Goal: Transaction & Acquisition: Purchase product/service

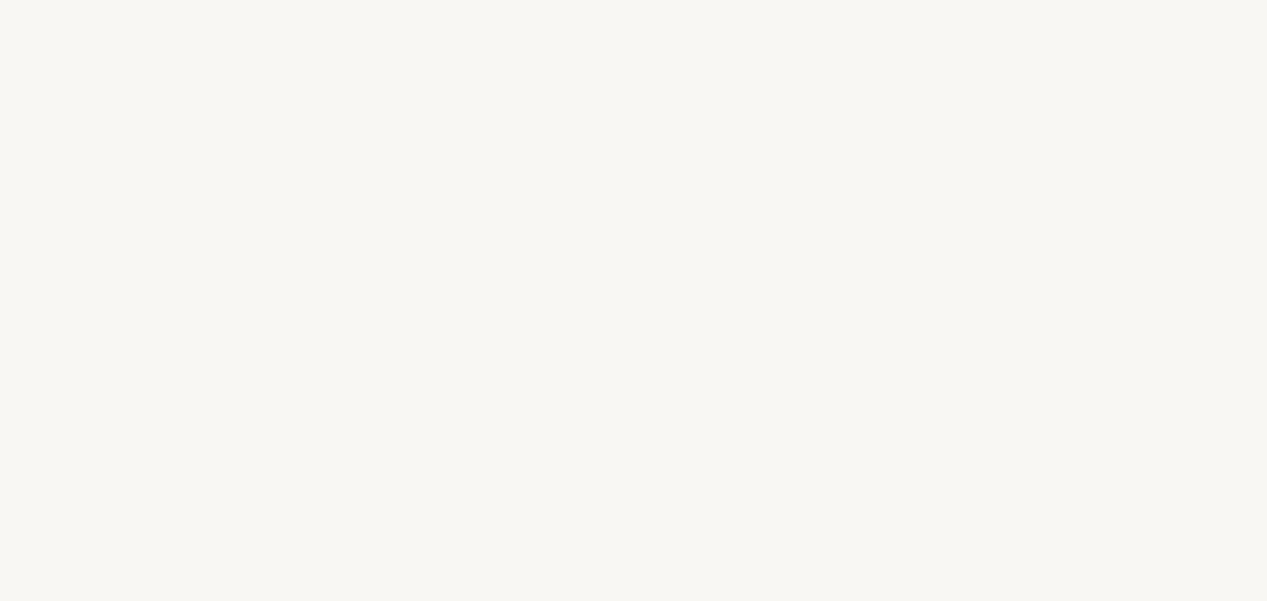
select select "PT"
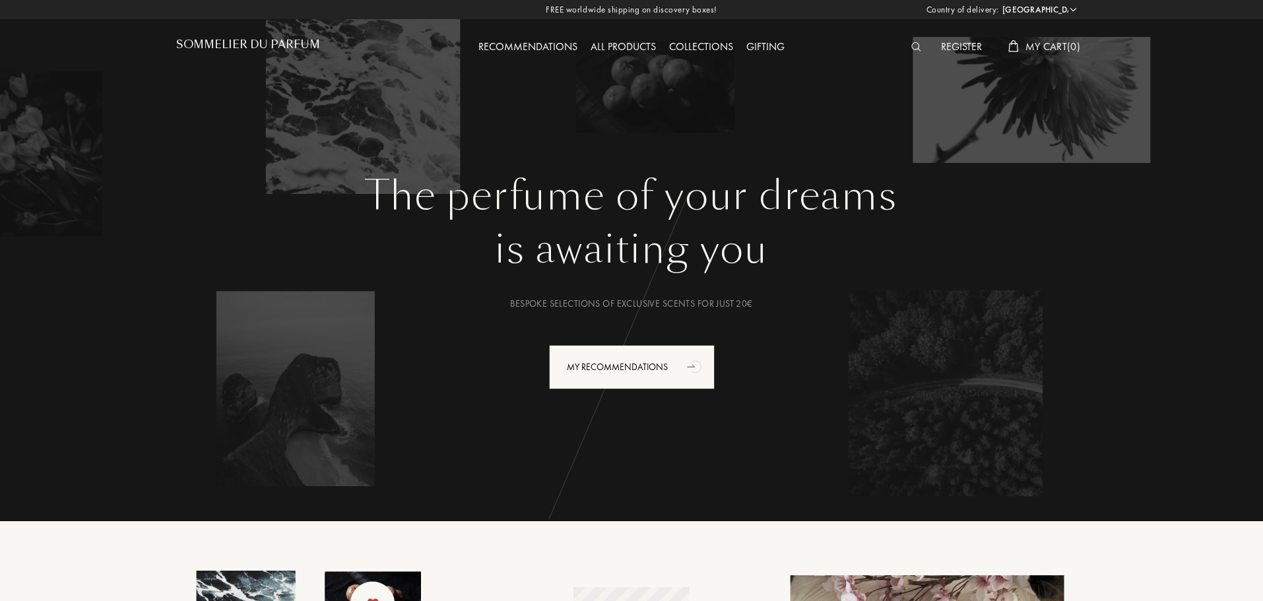
click at [532, 49] on div "Recommendations" at bounding box center [528, 47] width 112 height 17
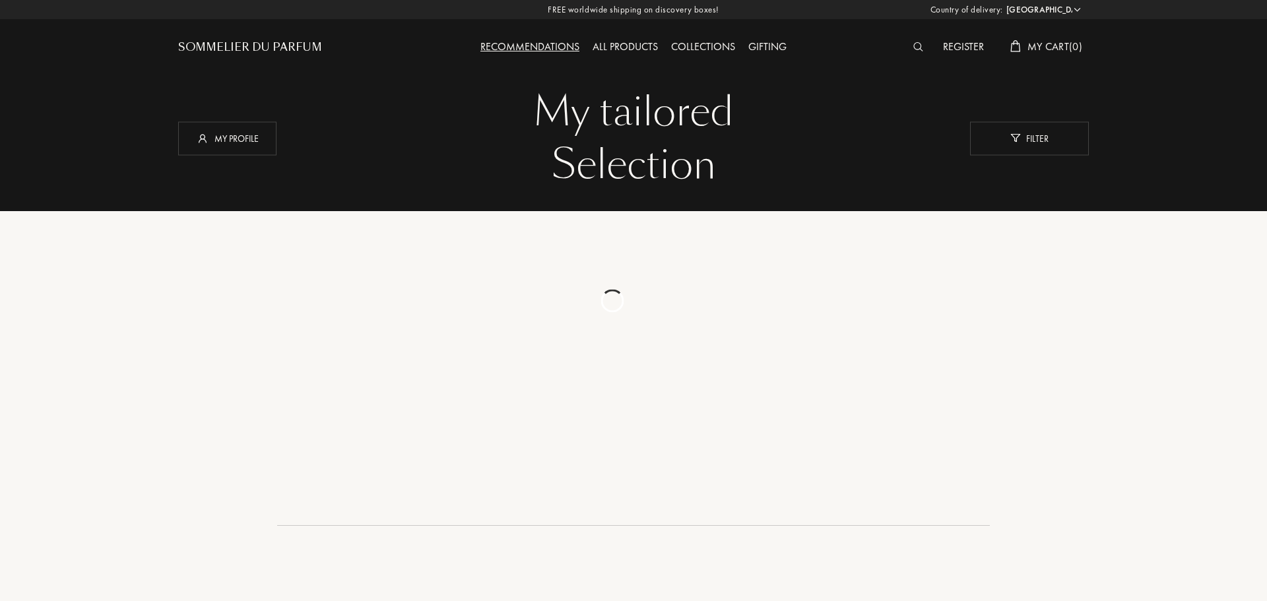
select select "PT"
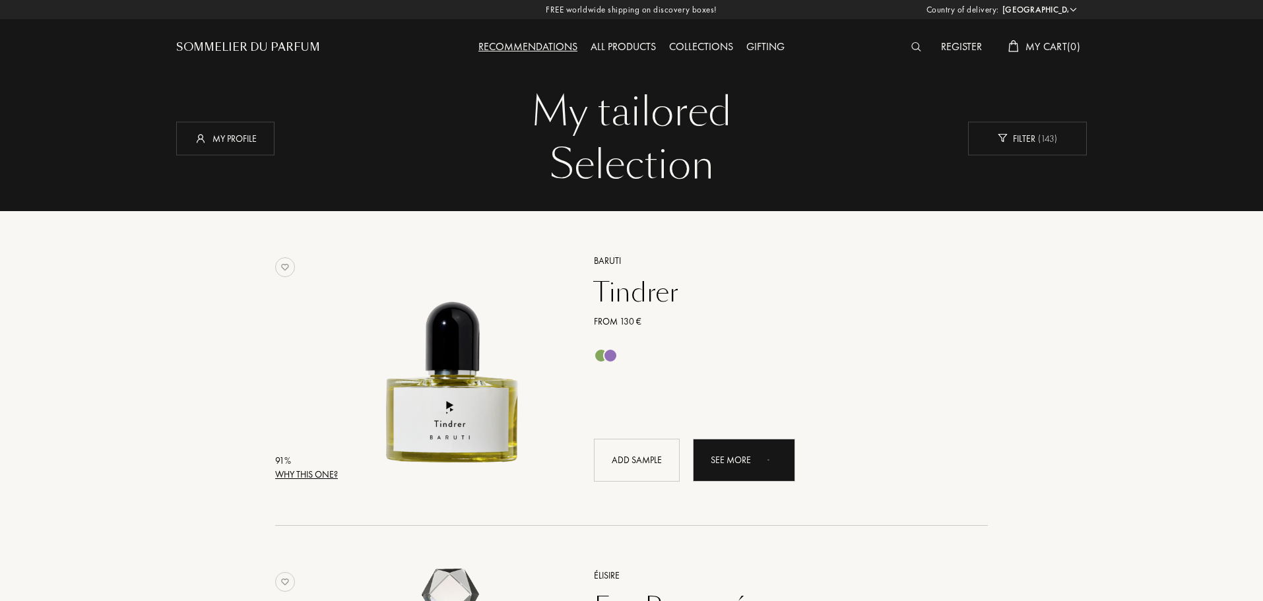
scroll to position [264, 0]
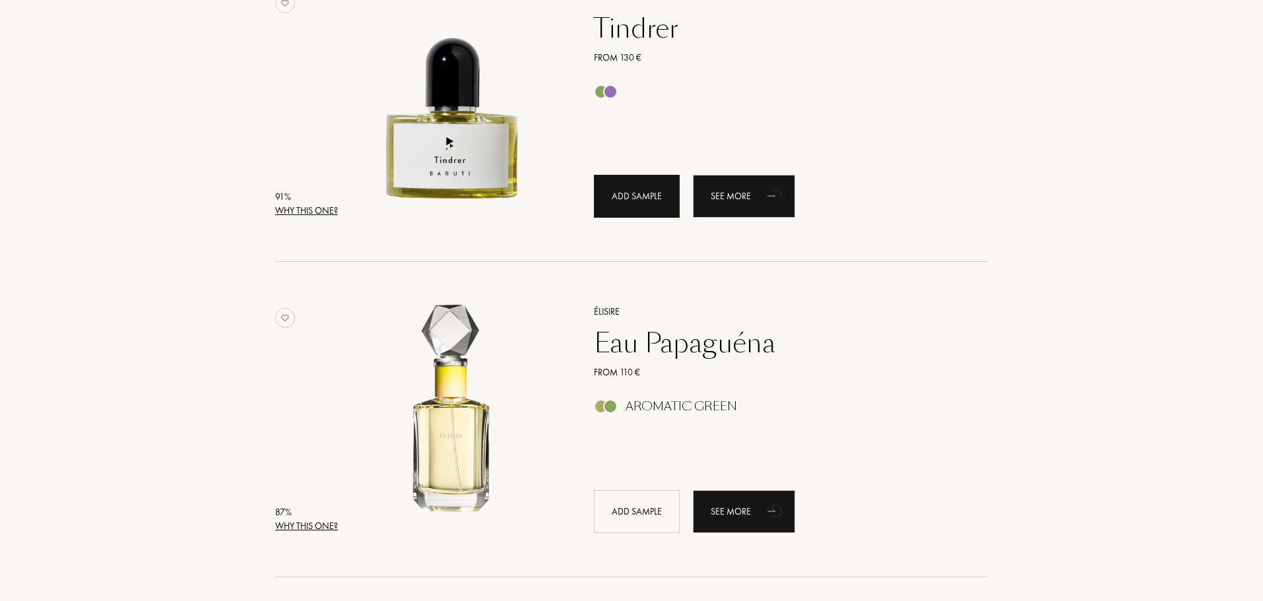
click at [635, 201] on div "Add sample" at bounding box center [637, 196] width 86 height 43
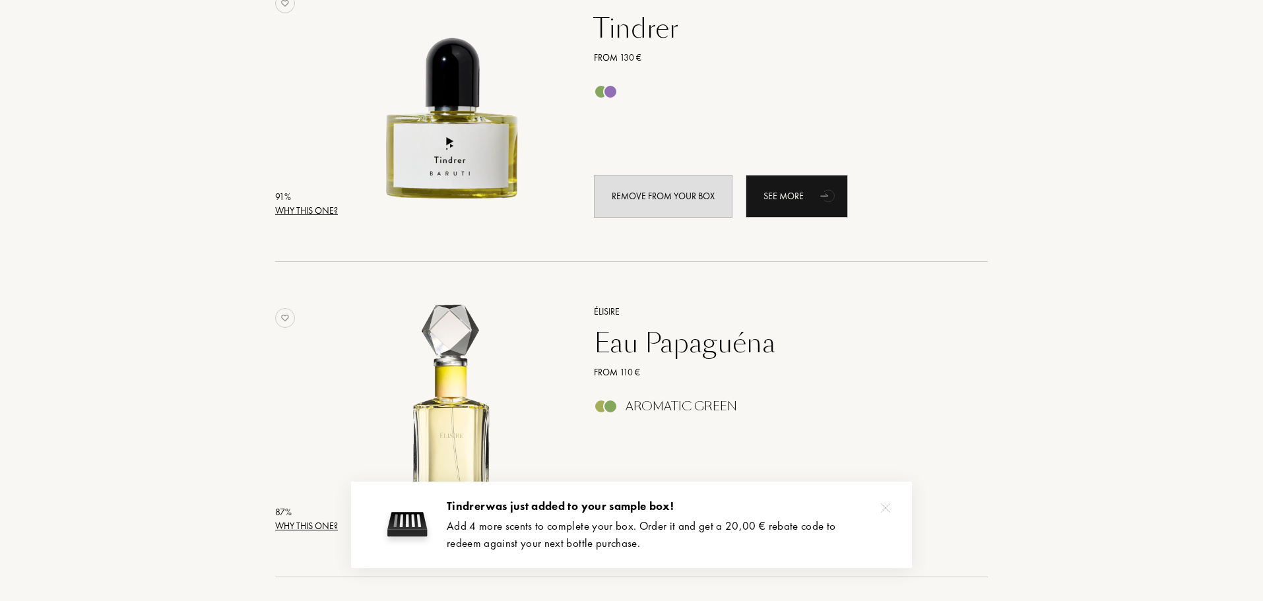
click at [892, 506] on div at bounding box center [885, 508] width 26 height 26
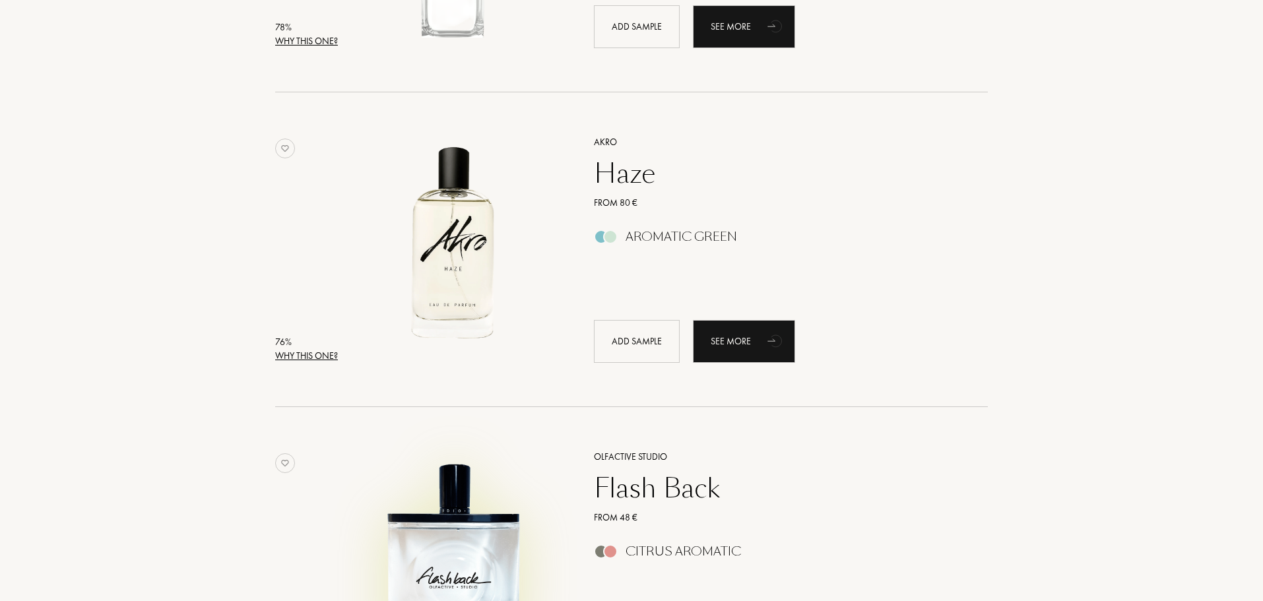
scroll to position [2903, 0]
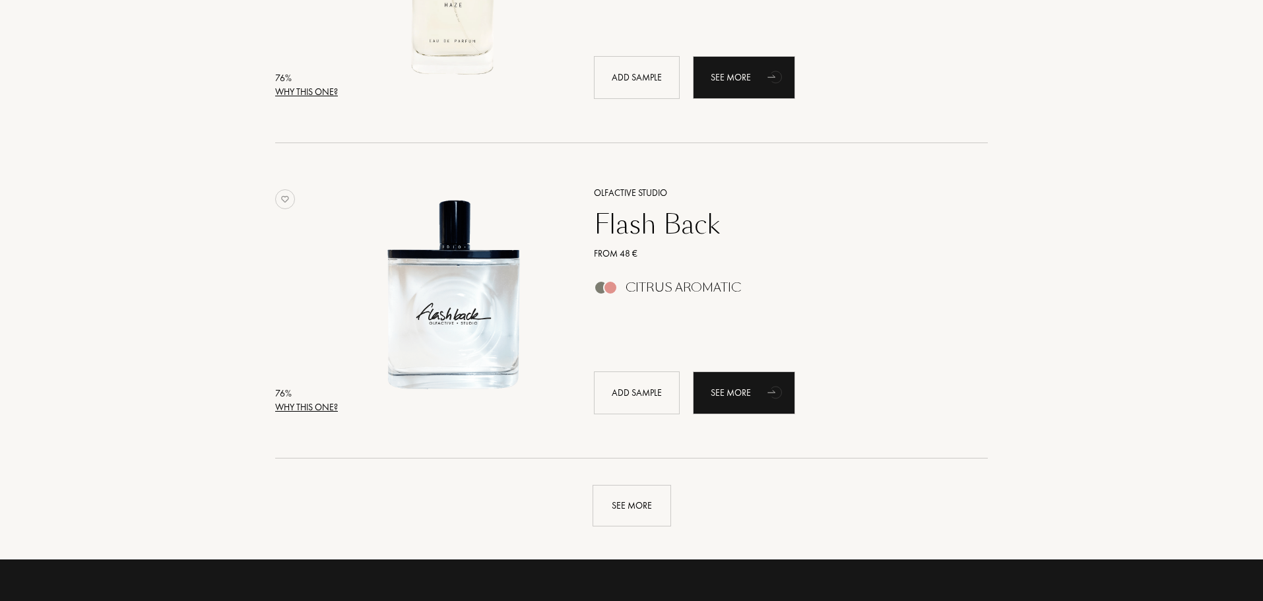
click at [662, 232] on div "Flash Back" at bounding box center [776, 224] width 385 height 32
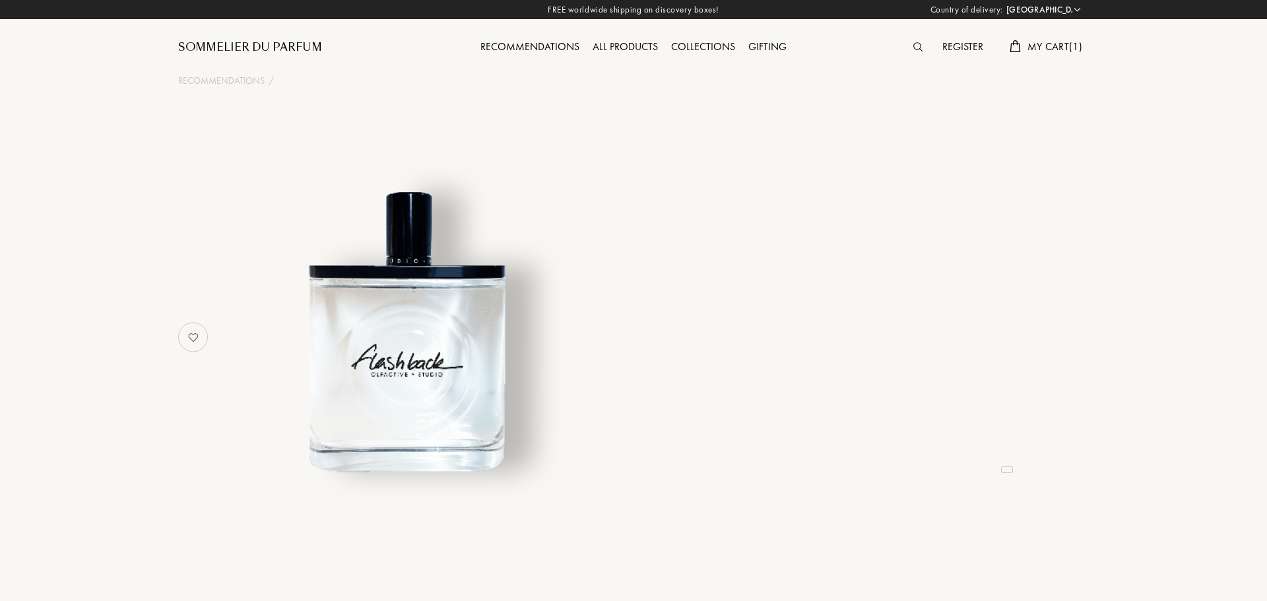
select select "PT"
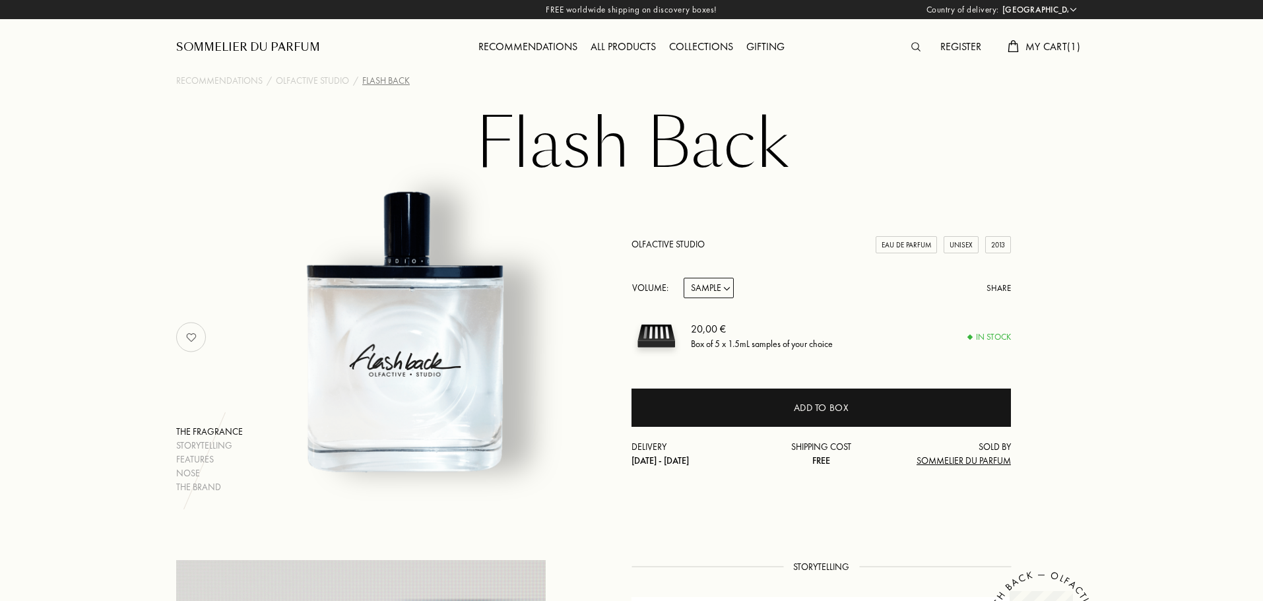
click at [668, 249] on link "Olfactive Studio" at bounding box center [667, 244] width 73 height 12
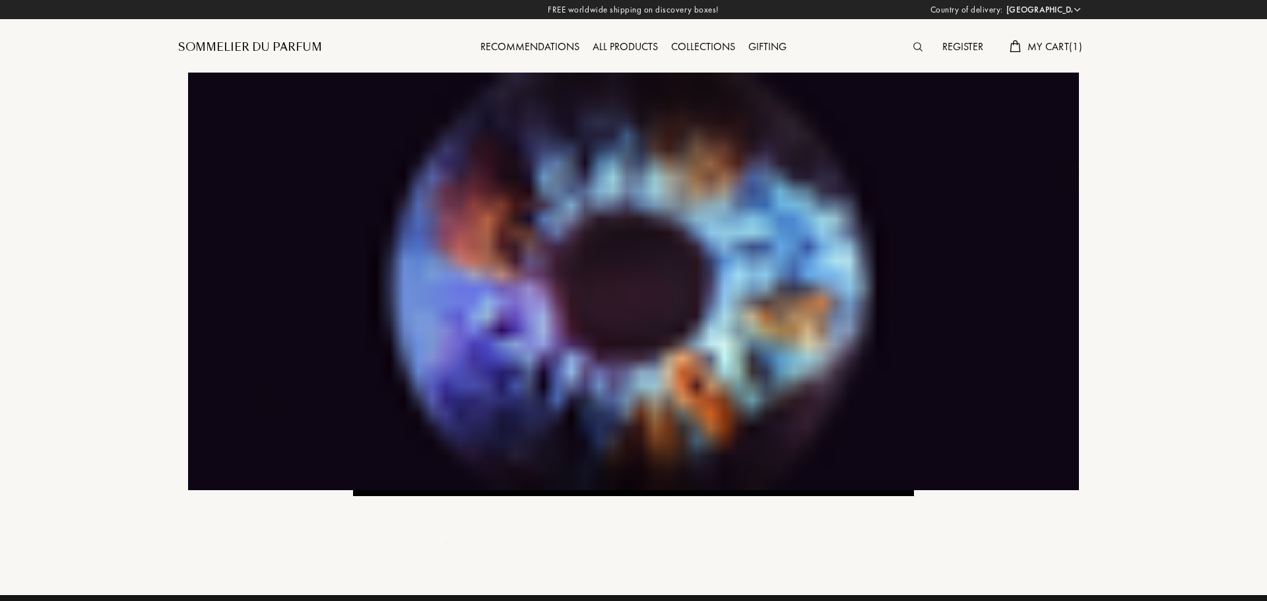
select select "PT"
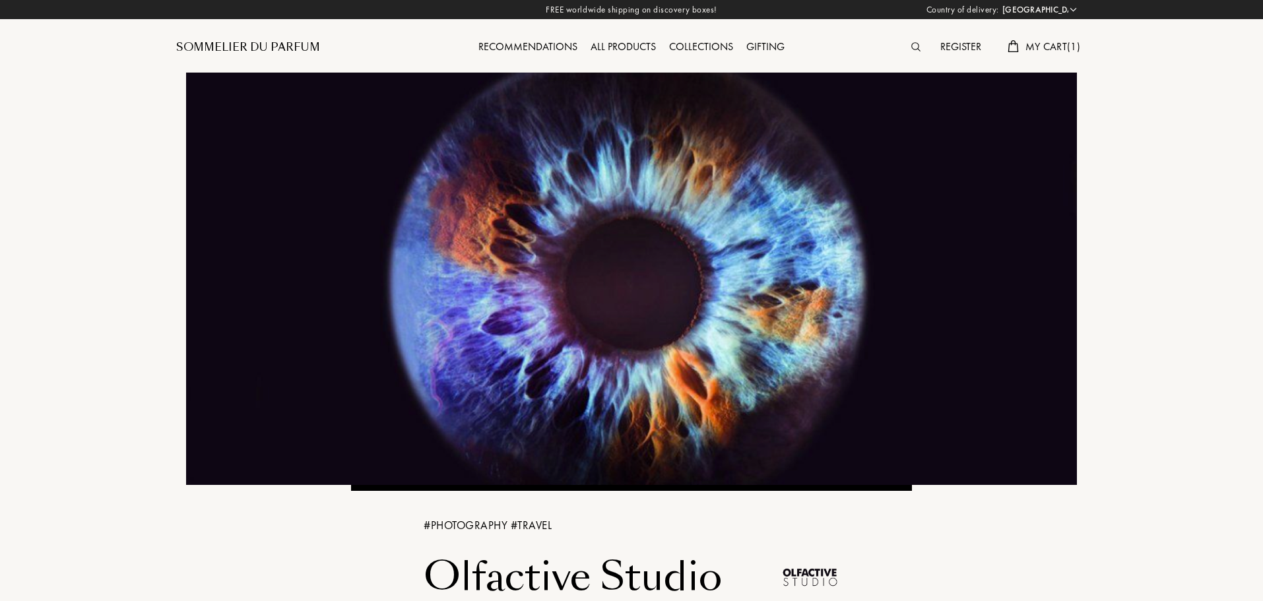
click at [628, 46] on div "All products" at bounding box center [623, 47] width 79 height 17
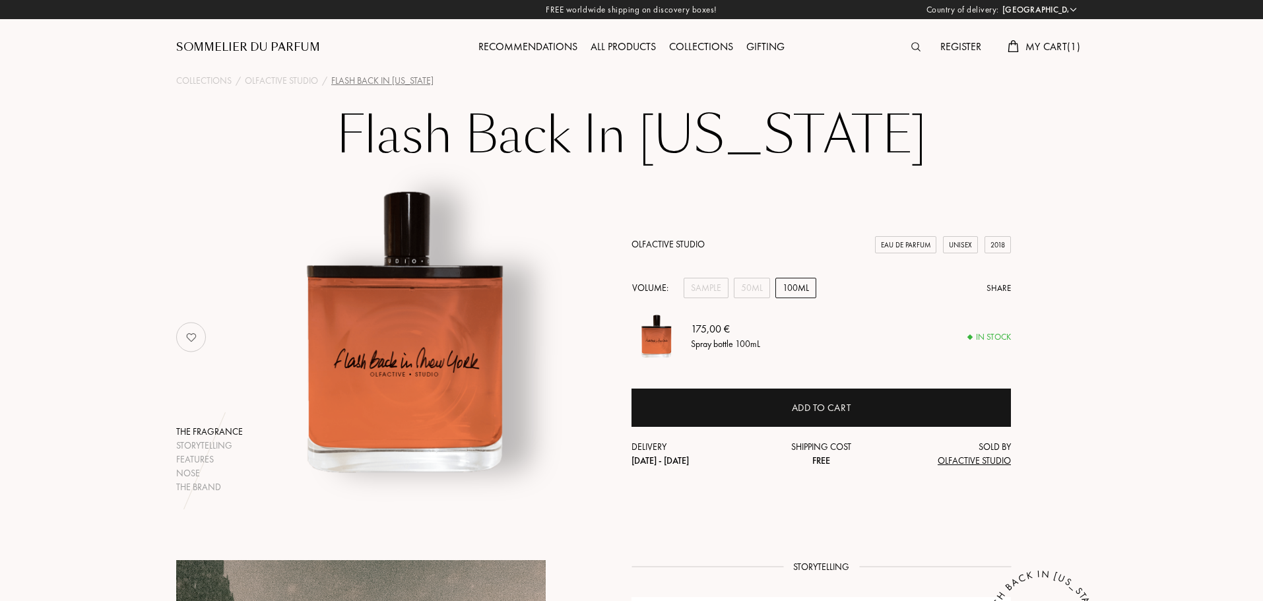
select select "PT"
click at [710, 288] on div "Sample" at bounding box center [705, 288] width 45 height 20
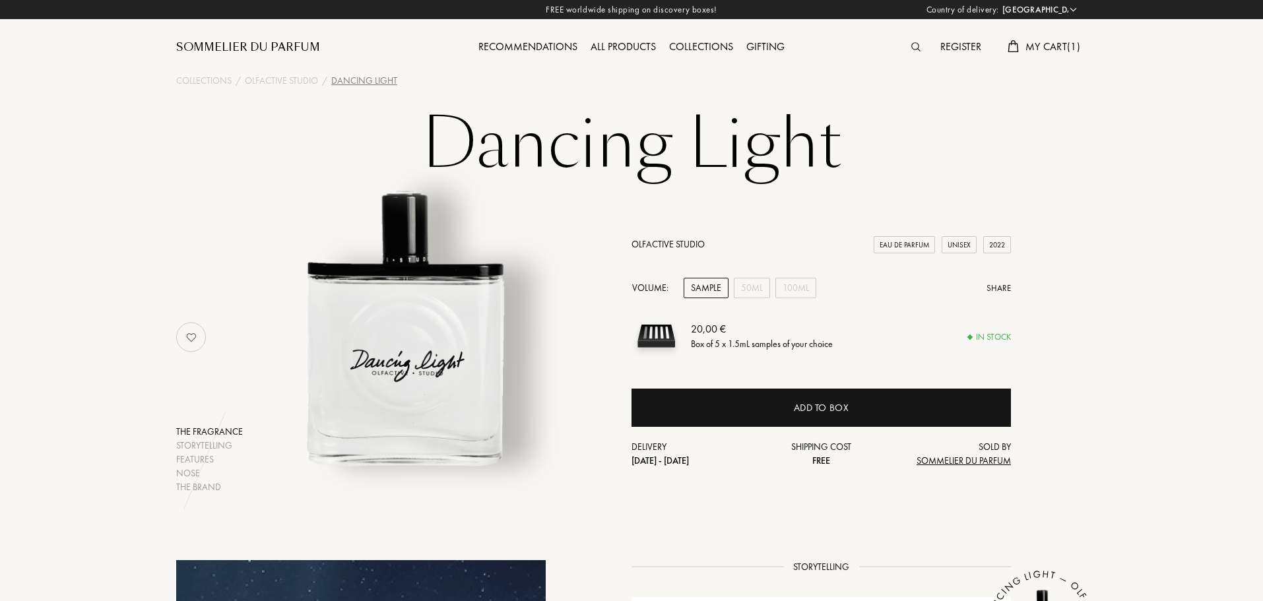
select select "PT"
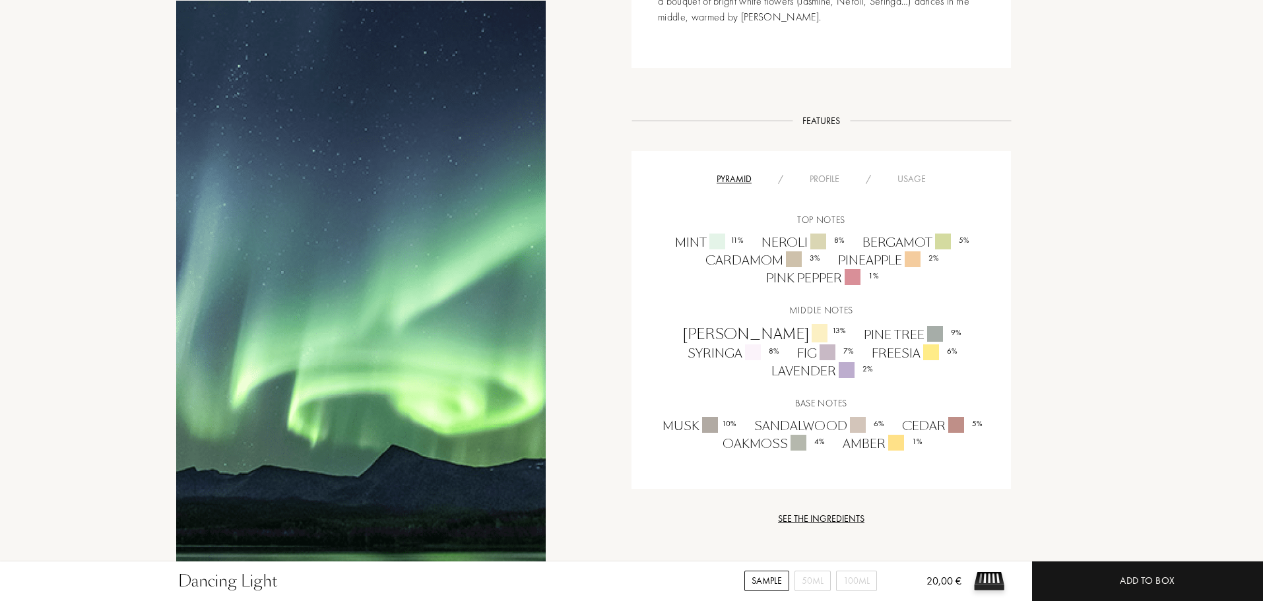
scroll to position [1319, 0]
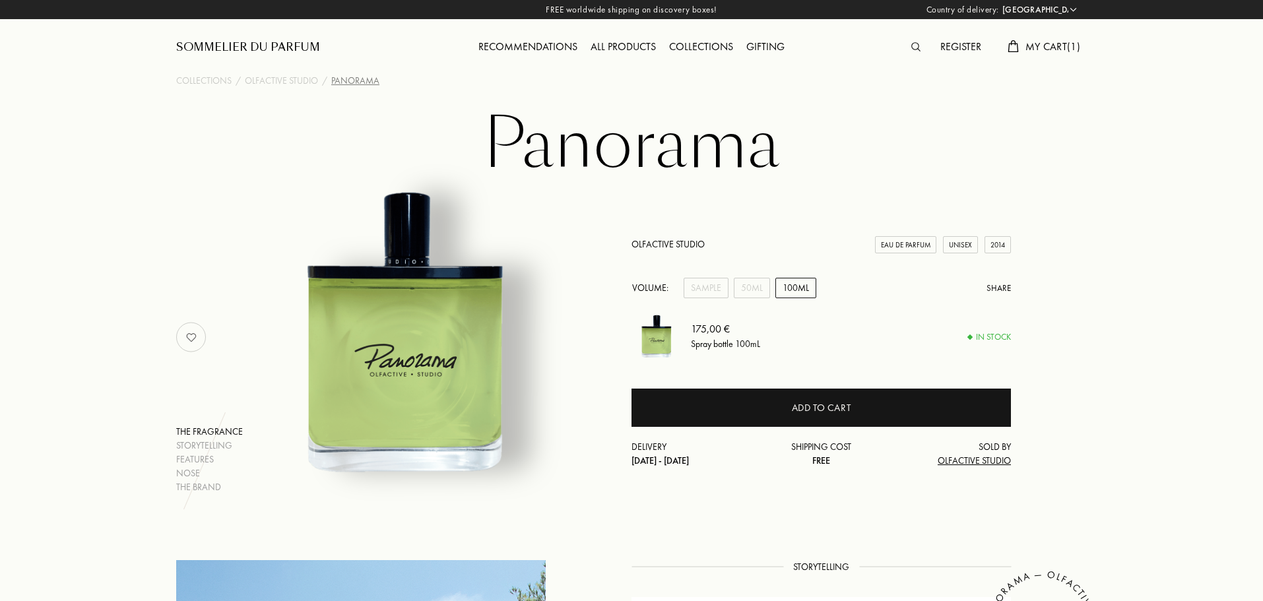
select select "PT"
click at [698, 281] on div "Sample" at bounding box center [705, 288] width 45 height 20
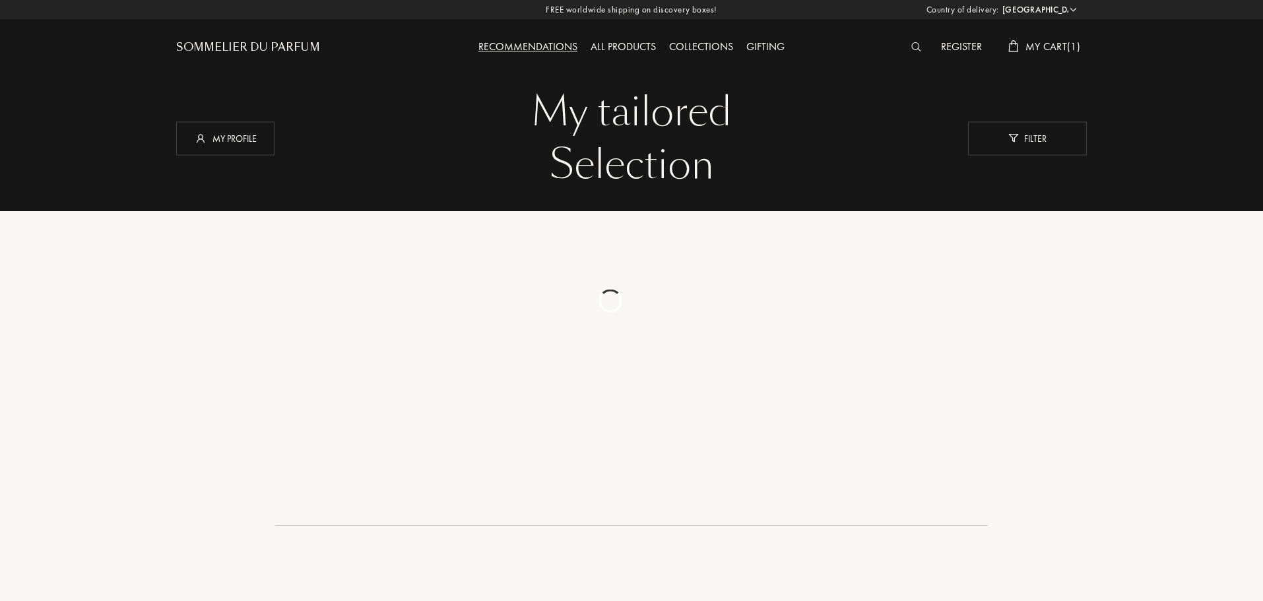
select select "PT"
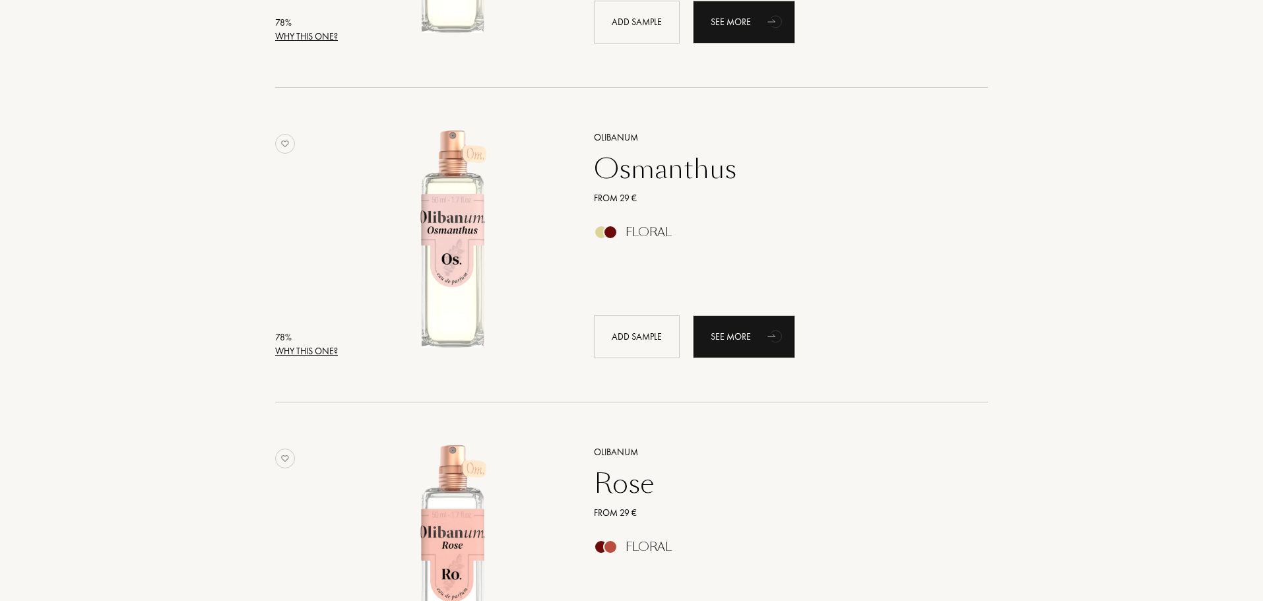
scroll to position [1948, 0]
